Goal: Communication & Community: Answer question/provide support

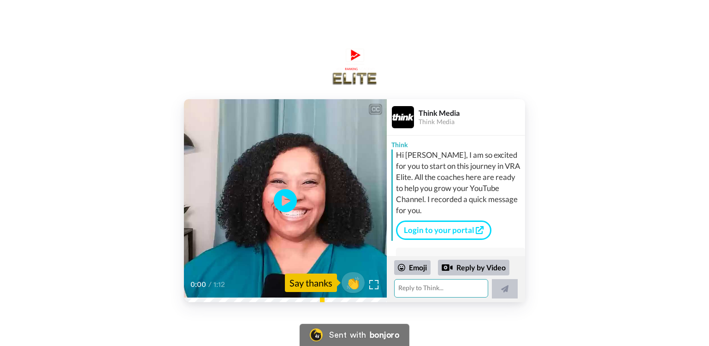
click at [413, 289] on textarea at bounding box center [441, 288] width 94 height 18
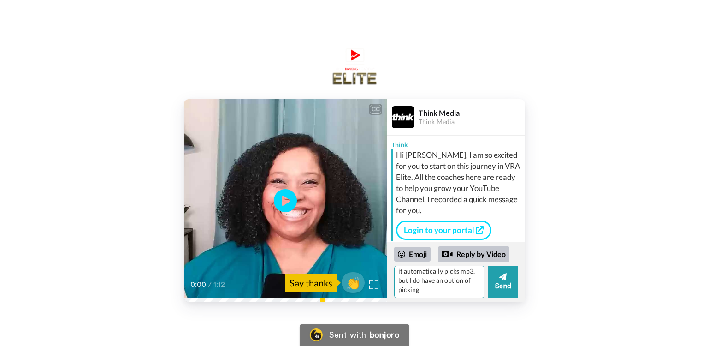
scroll to position [114, 0]
click at [429, 290] on textarea "Hi, thanks for responding and giving me those great tips. I will definately go …" at bounding box center [439, 282] width 90 height 32
click at [423, 287] on textarea "Hi, thanks for responding and giving me those great tips. I will definately go …" at bounding box center [439, 282] width 90 height 32
click at [445, 287] on textarea "Hi, thanks for responding and giving me those great tips. I will definately go …" at bounding box center [439, 282] width 90 height 32
click at [466, 289] on textarea "Hi, thanks for responding and giving me those great tips. I will definately go …" at bounding box center [439, 282] width 90 height 32
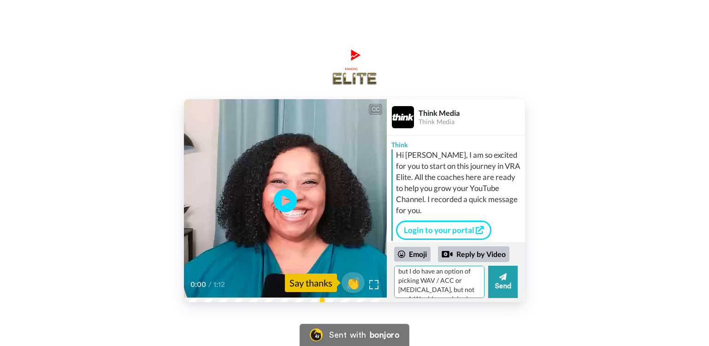
scroll to position [119, 0]
click at [447, 285] on textarea "Hi, thanks for responding and giving me those great tips. I will definately go …" at bounding box center [439, 282] width 90 height 32
click at [466, 286] on textarea "Hi, thanks for responding and giving me those great tips. I will definately go …" at bounding box center [439, 282] width 90 height 32
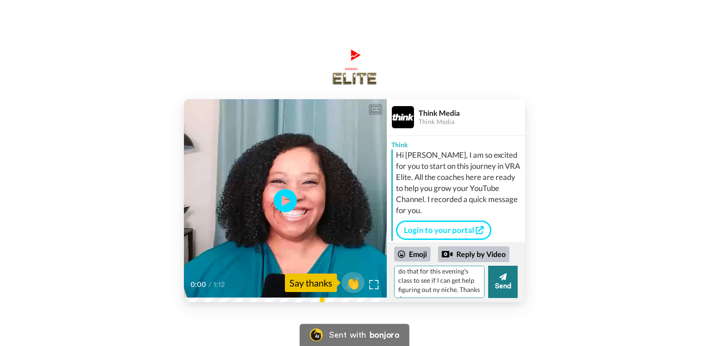
type textarea "Hi, thanks for responding and giving me those great tips. I will definately go …"
click at [498, 288] on button "Send" at bounding box center [503, 282] width 30 height 32
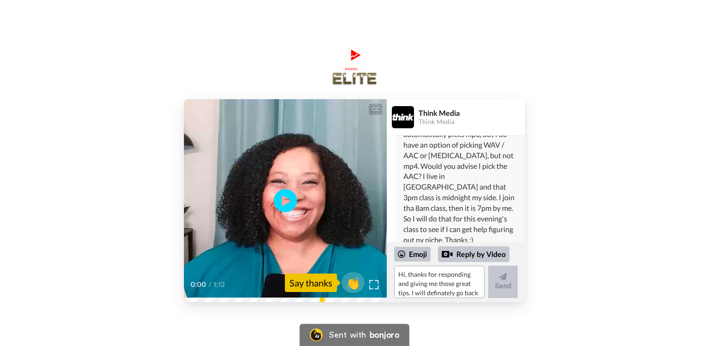
scroll to position [1011, 0]
